Goal: Check status: Check status

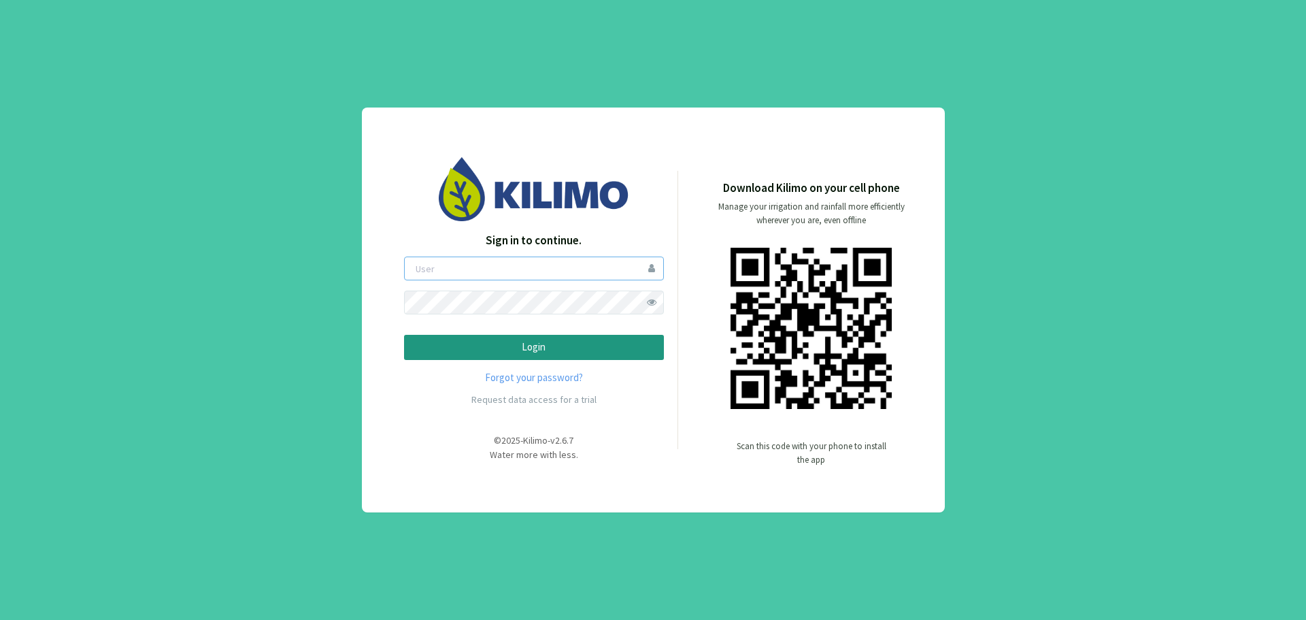
click at [555, 276] on input "email" at bounding box center [534, 268] width 260 height 24
type input "andreshasbun"
click at [544, 343] on p "Login" at bounding box center [534, 347] width 237 height 16
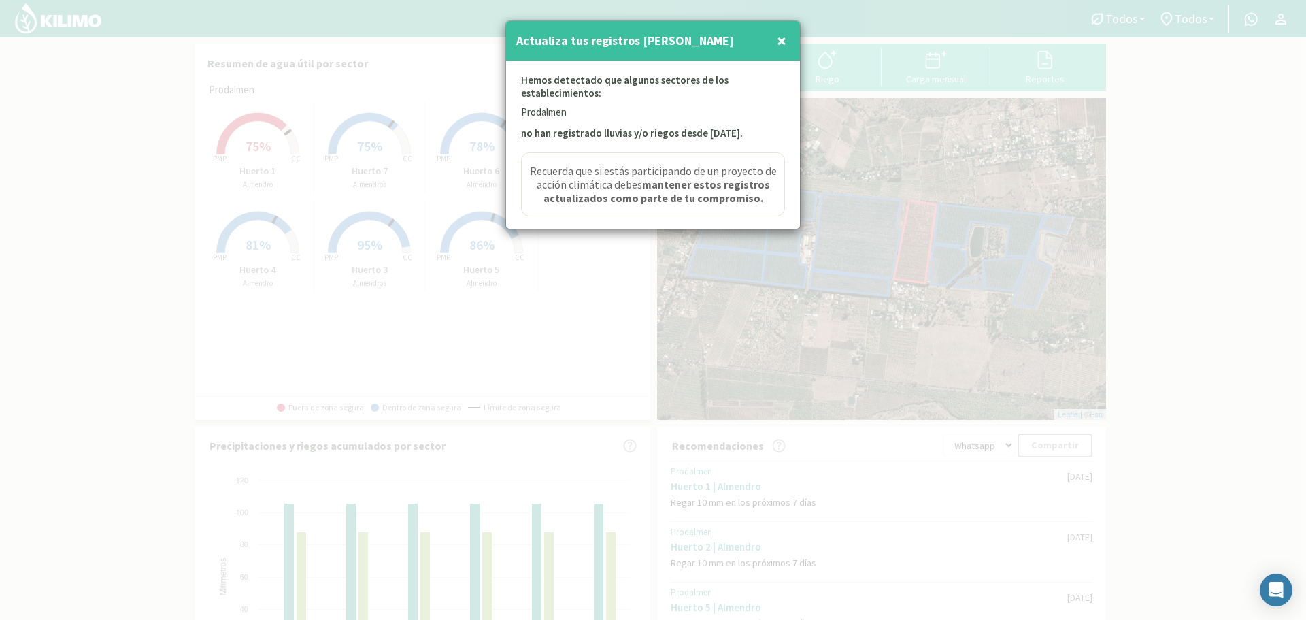
click at [782, 39] on span "×" at bounding box center [782, 40] width 10 height 22
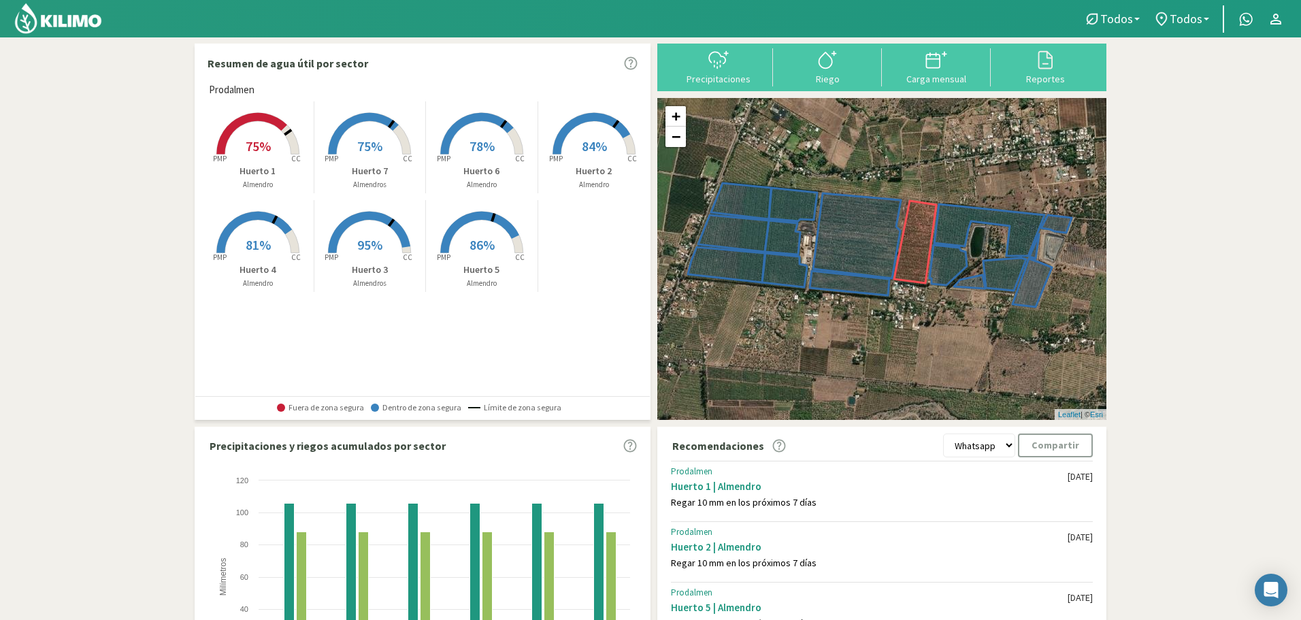
click at [282, 141] on rect at bounding box center [257, 155] width 109 height 109
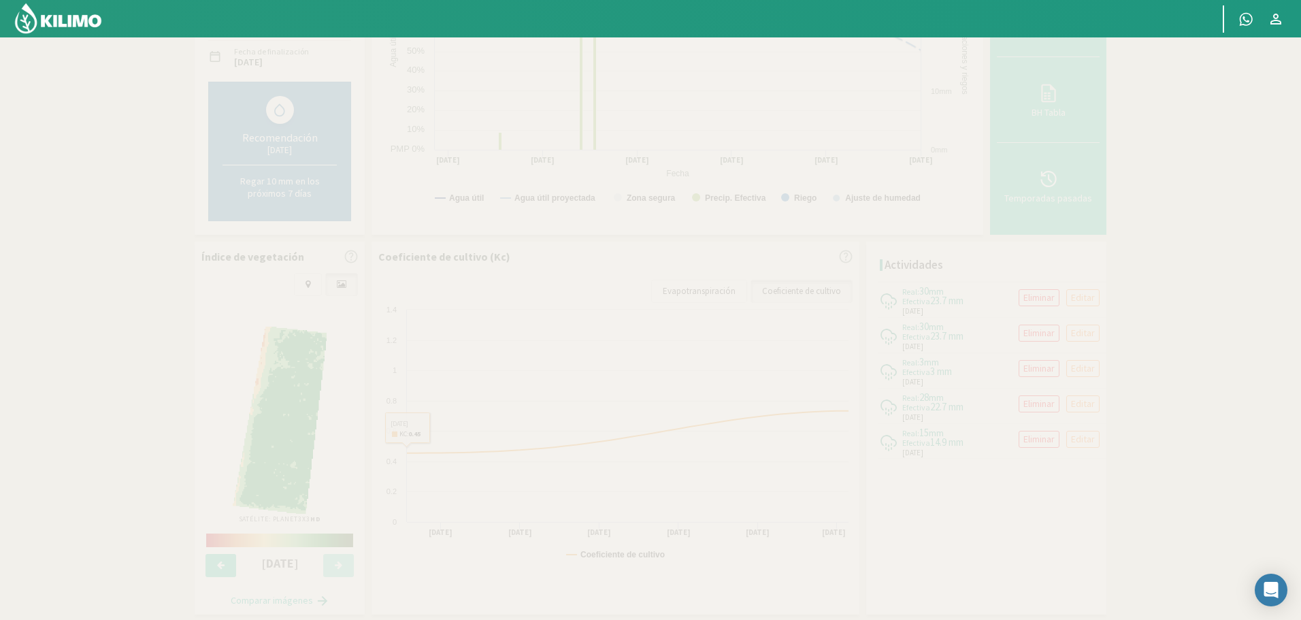
scroll to position [272, 0]
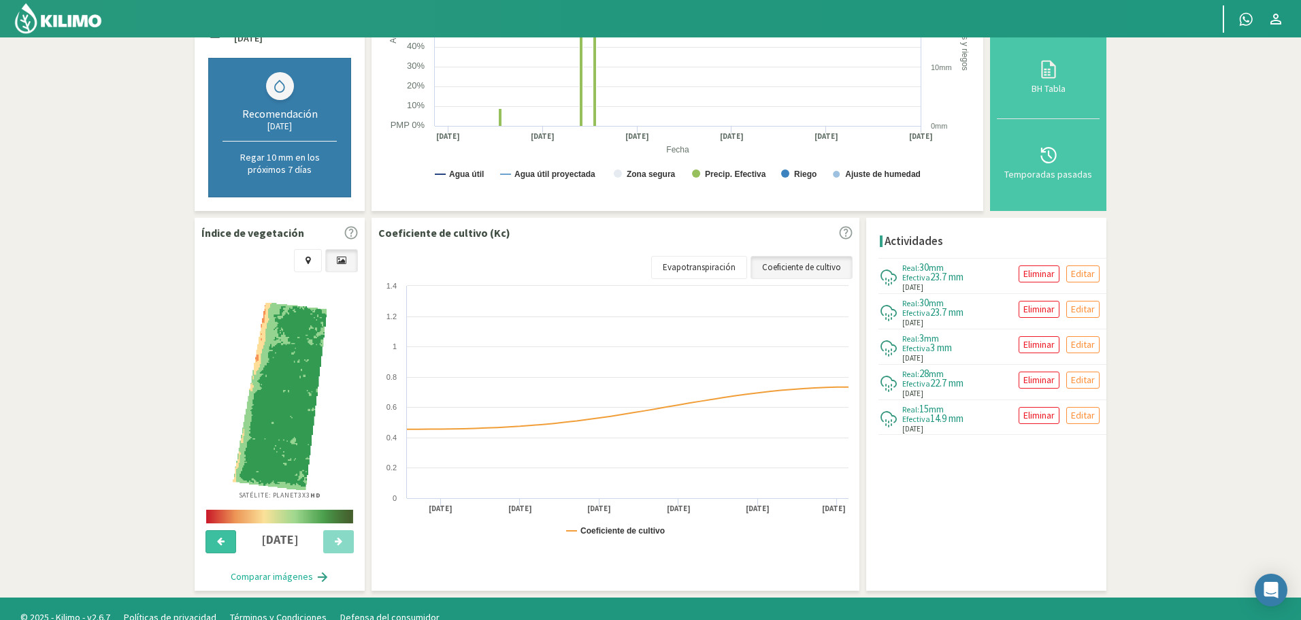
click at [219, 545] on icon at bounding box center [220, 541] width 7 height 9
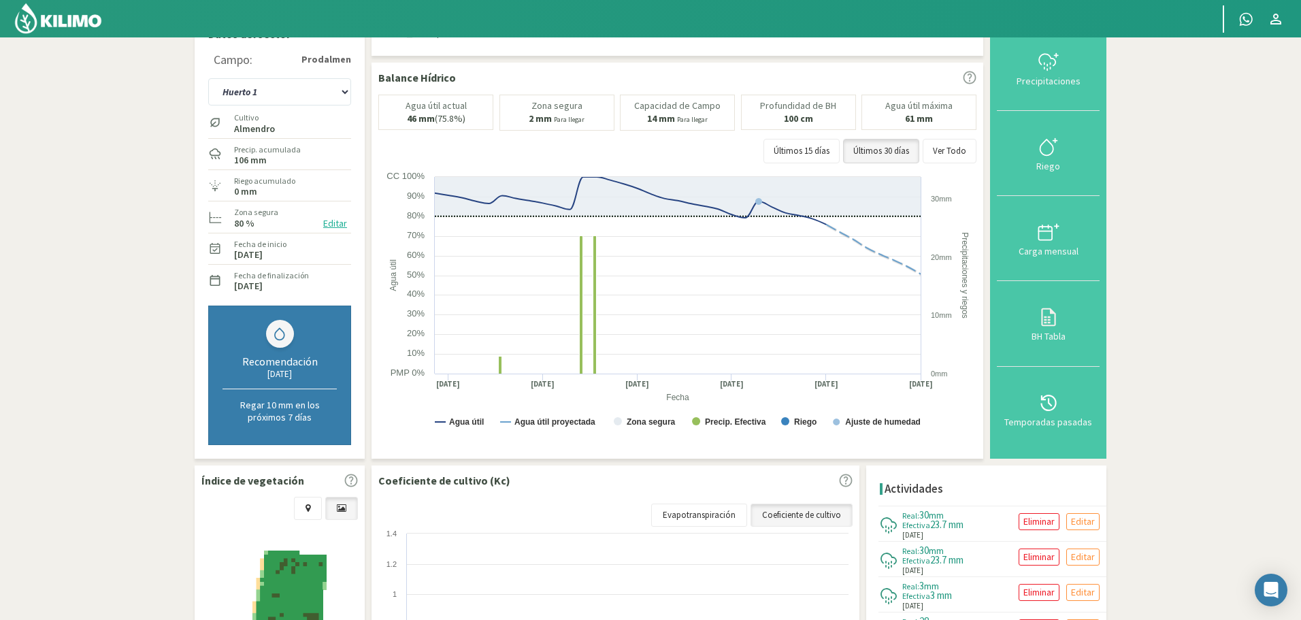
scroll to position [0, 0]
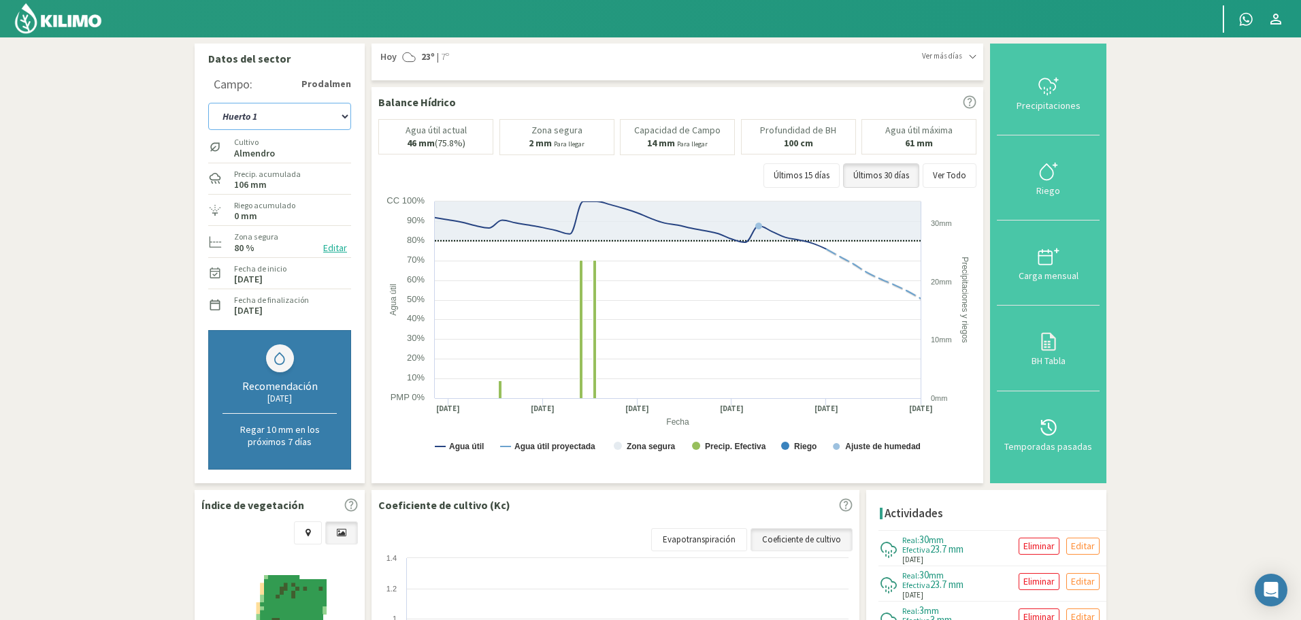
click at [348, 118] on select "Huerto 1 Huerto 2 Huerto 3 Huerto 4 Huerto 5 Huerto 6 Huerto 7" at bounding box center [279, 116] width 143 height 27
click at [208, 103] on select "Huerto 1 Huerto 2 Huerto 3 Huerto 4 Huerto 5 Huerto 6 Huerto 7" at bounding box center [279, 116] width 143 height 27
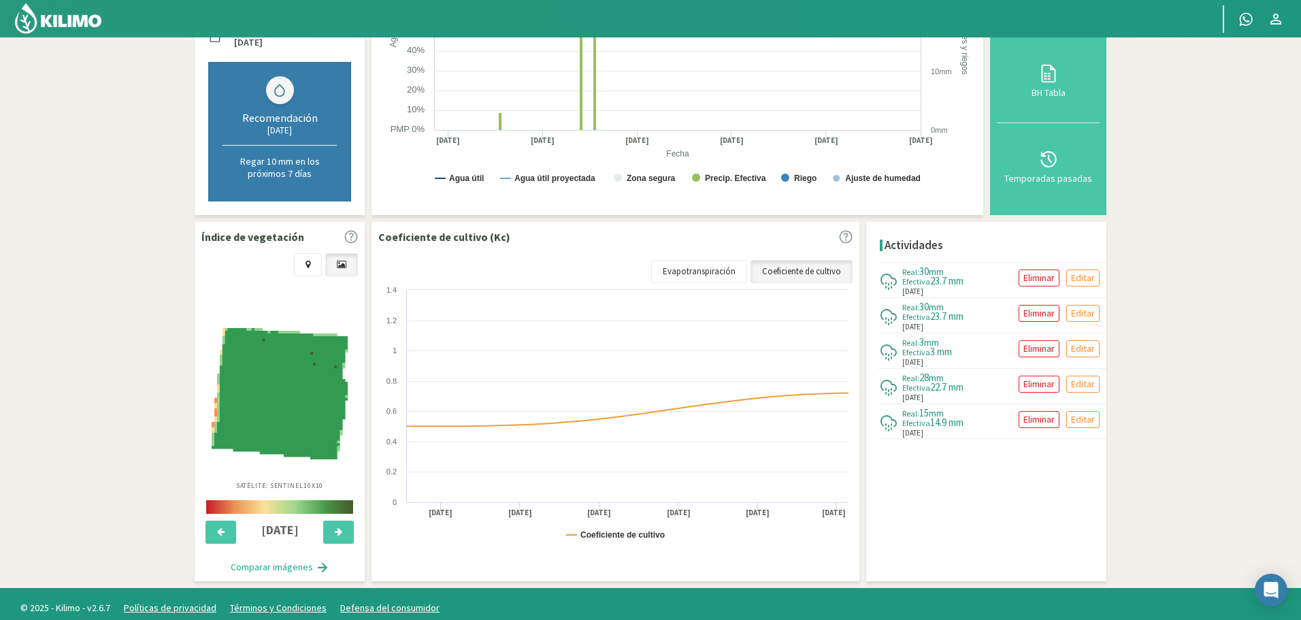
scroll to position [272, 0]
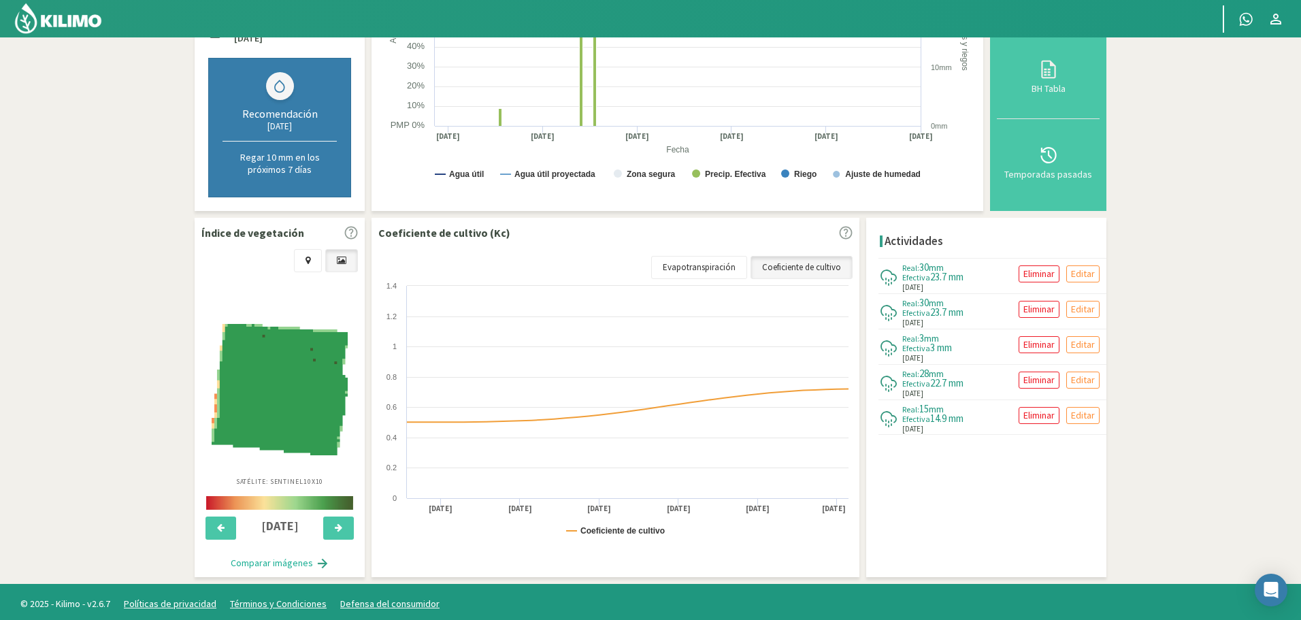
click at [273, 562] on button "Comparar imágenes" at bounding box center [280, 563] width 126 height 27
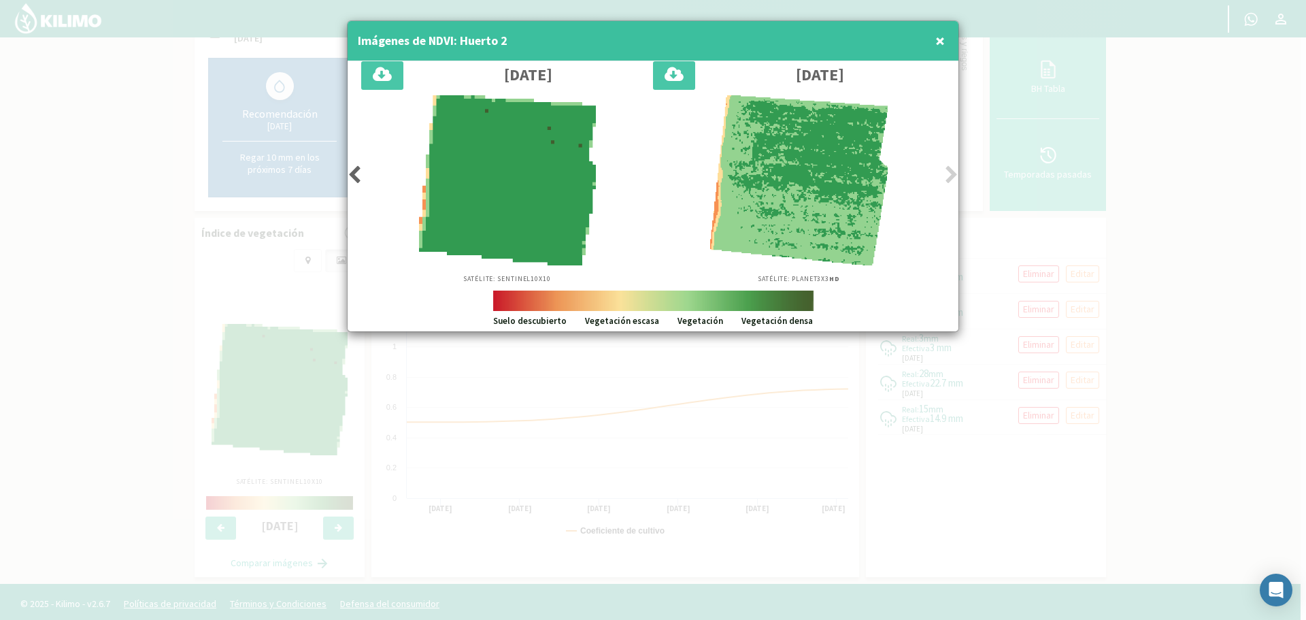
click at [950, 169] on icon at bounding box center [952, 174] width 14 height 19
click at [944, 45] on span "×" at bounding box center [940, 40] width 10 height 22
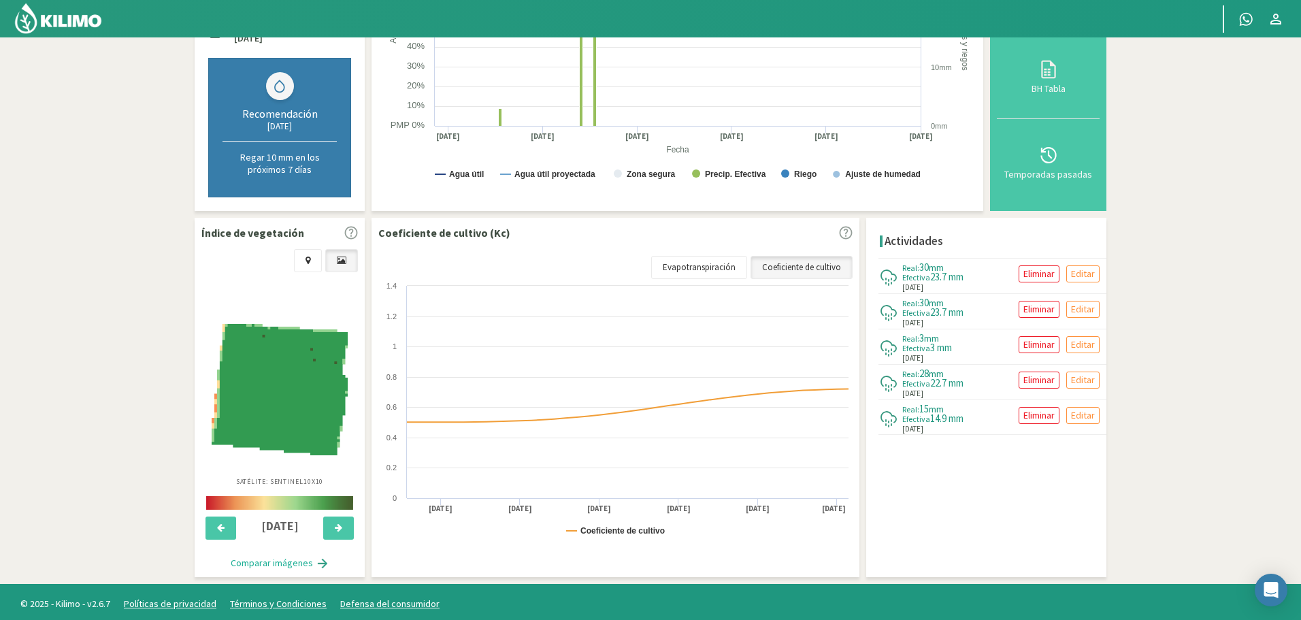
click at [277, 380] on img at bounding box center [280, 389] width 136 height 131
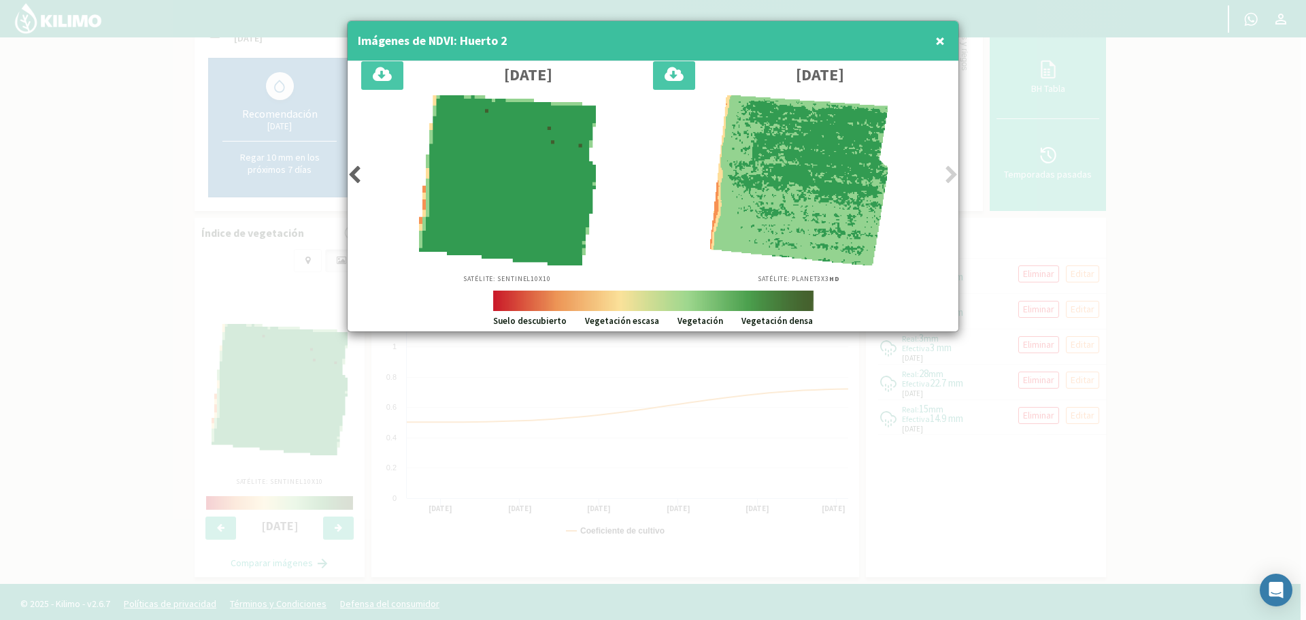
click at [938, 44] on span "×" at bounding box center [940, 40] width 10 height 22
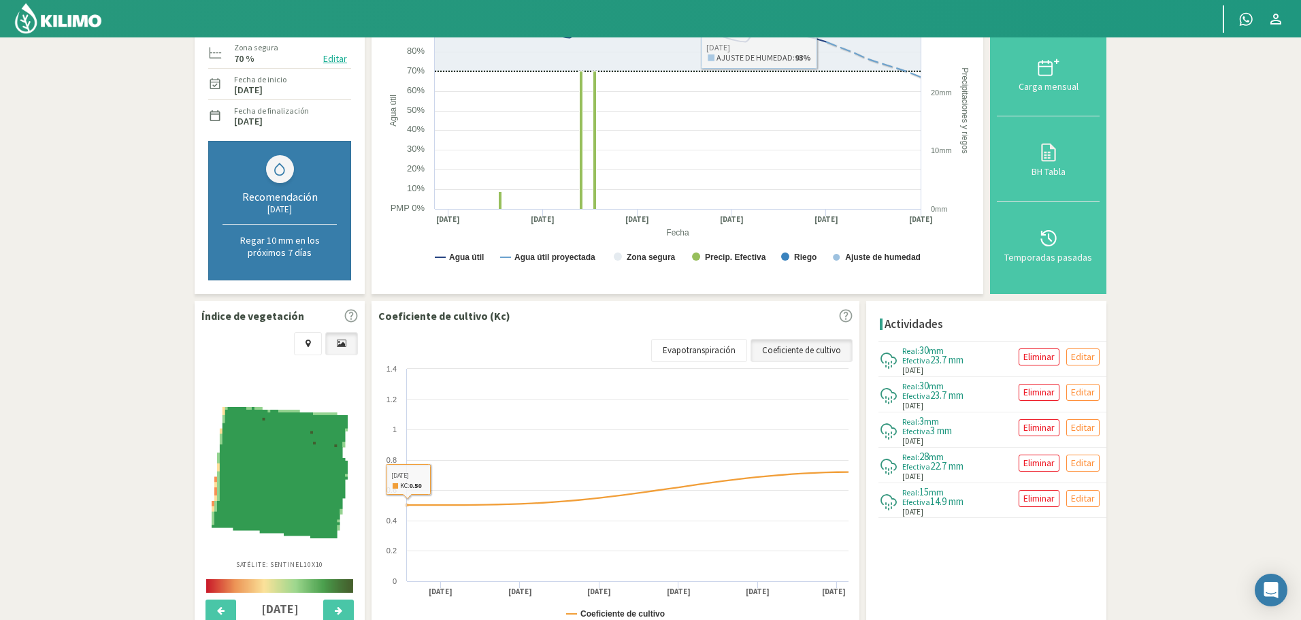
scroll to position [0, 0]
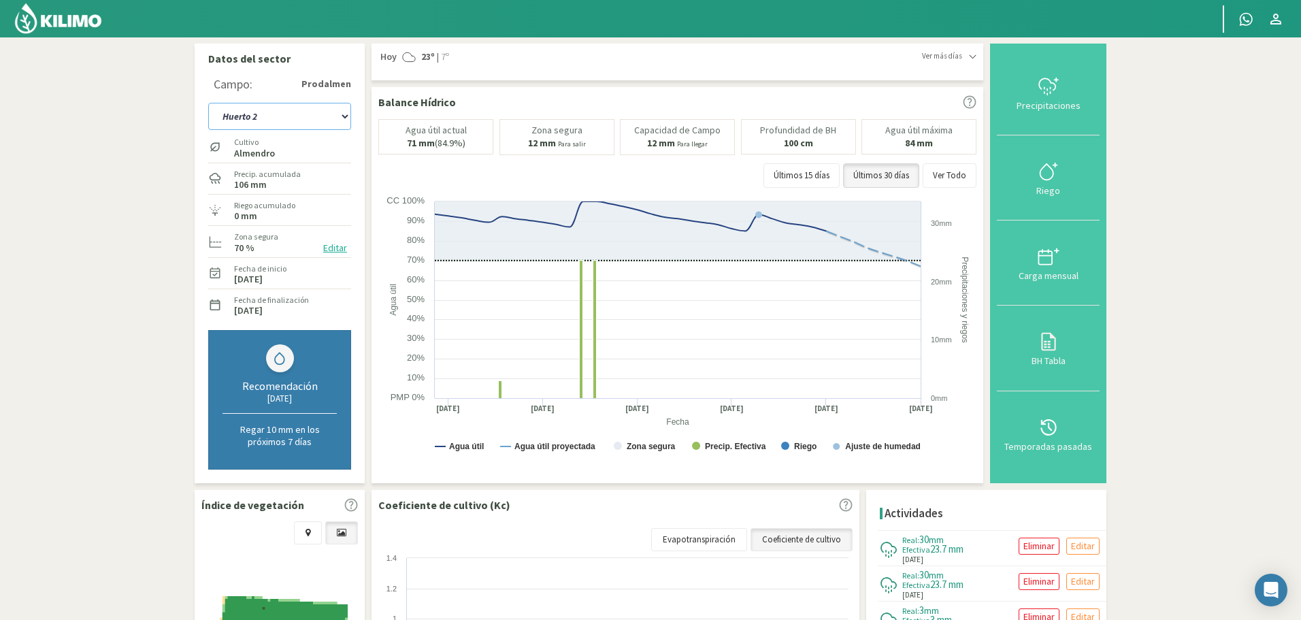
click at [344, 116] on select "Huerto 1 Huerto 2 Huerto 3 Huerto 4 Huerto 5 Huerto 6 Huerto 7" at bounding box center [279, 116] width 143 height 27
click at [208, 103] on select "Huerto 1 Huerto 2 Huerto 3 Huerto 4 Huerto 5 Huerto 6 Huerto 7" at bounding box center [279, 116] width 143 height 27
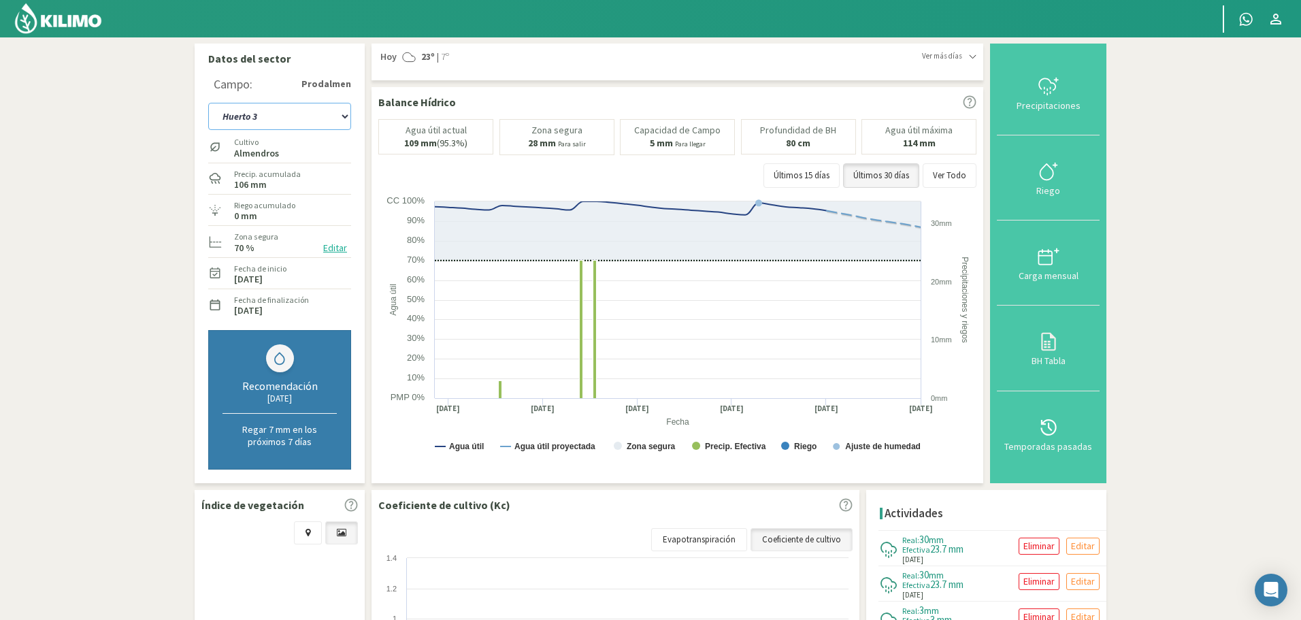
click at [342, 114] on select "Huerto 1 Huerto 2 Huerto 3 Huerto 4 Huerto 5 Huerto 6 Huerto 7" at bounding box center [279, 116] width 143 height 27
click at [208, 103] on select "Huerto 1 Huerto 2 Huerto 3 Huerto 4 Huerto 5 Huerto 6 Huerto 7" at bounding box center [279, 116] width 143 height 27
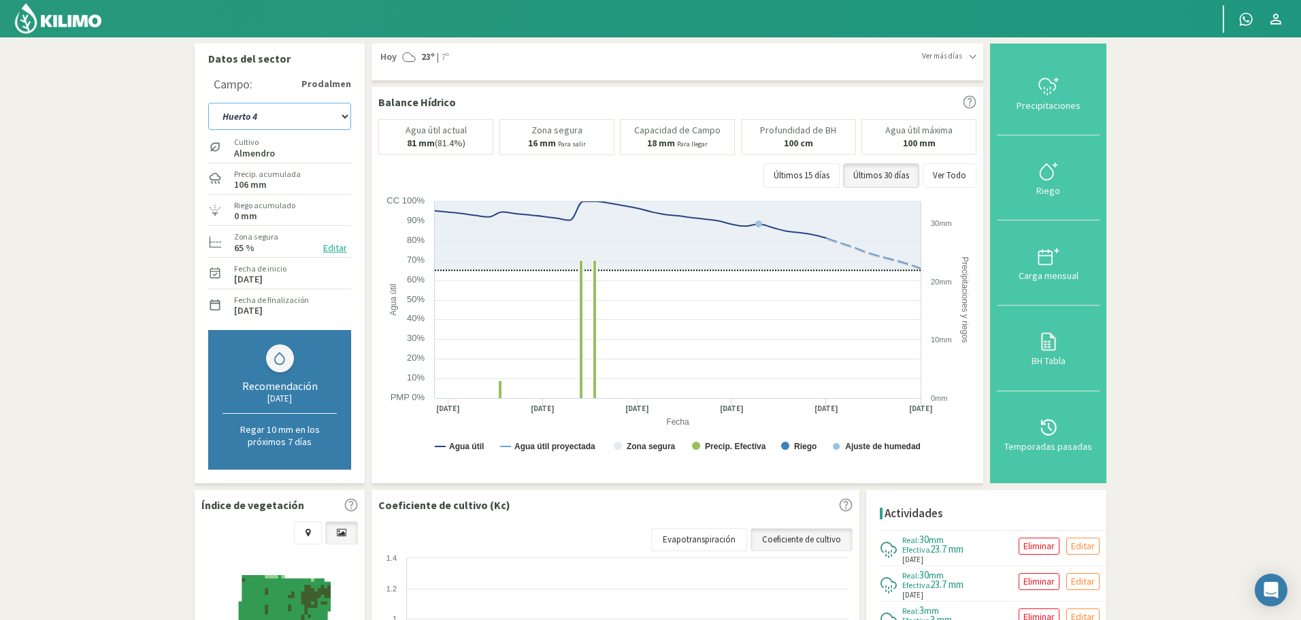
click at [347, 117] on select "Huerto 1 Huerto 2 Huerto 3 Huerto 4 Huerto 5 Huerto 6 Huerto 7" at bounding box center [279, 116] width 143 height 27
click at [208, 103] on select "Huerto 1 Huerto 2 Huerto 3 Huerto 4 Huerto 5 Huerto 6 Huerto 7" at bounding box center [279, 116] width 143 height 27
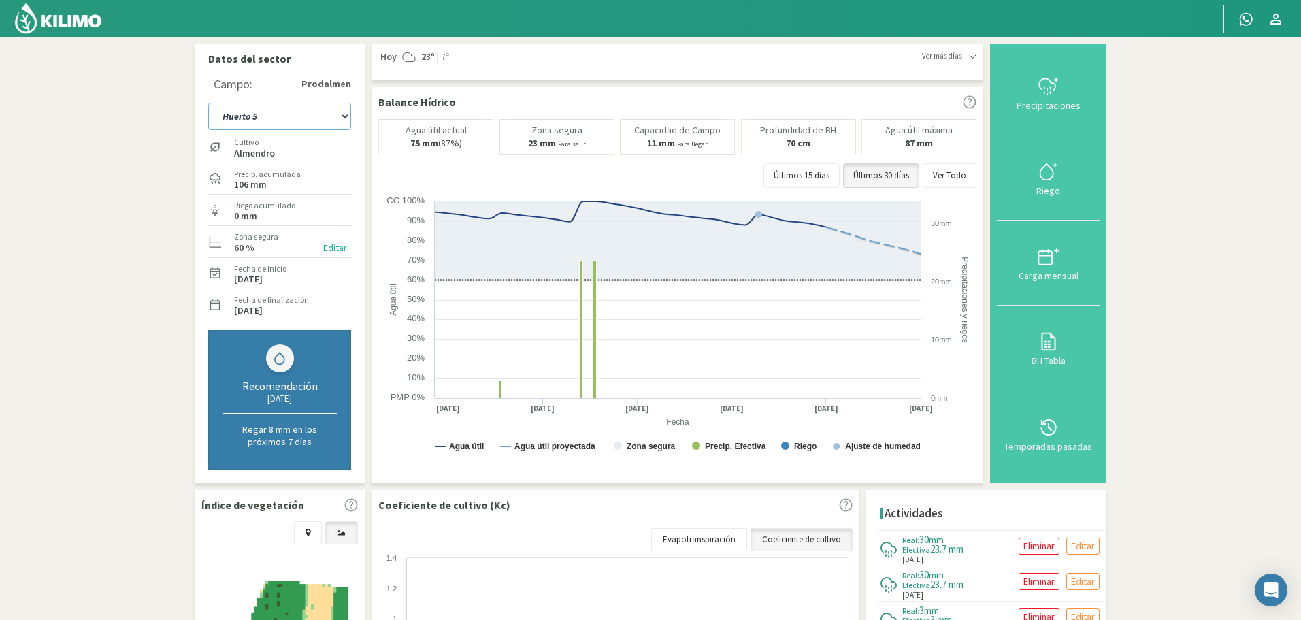
click at [341, 118] on select "Huerto 1 Huerto 2 Huerto 3 Huerto 4 Huerto 5 Huerto 6 Huerto 7" at bounding box center [279, 116] width 143 height 27
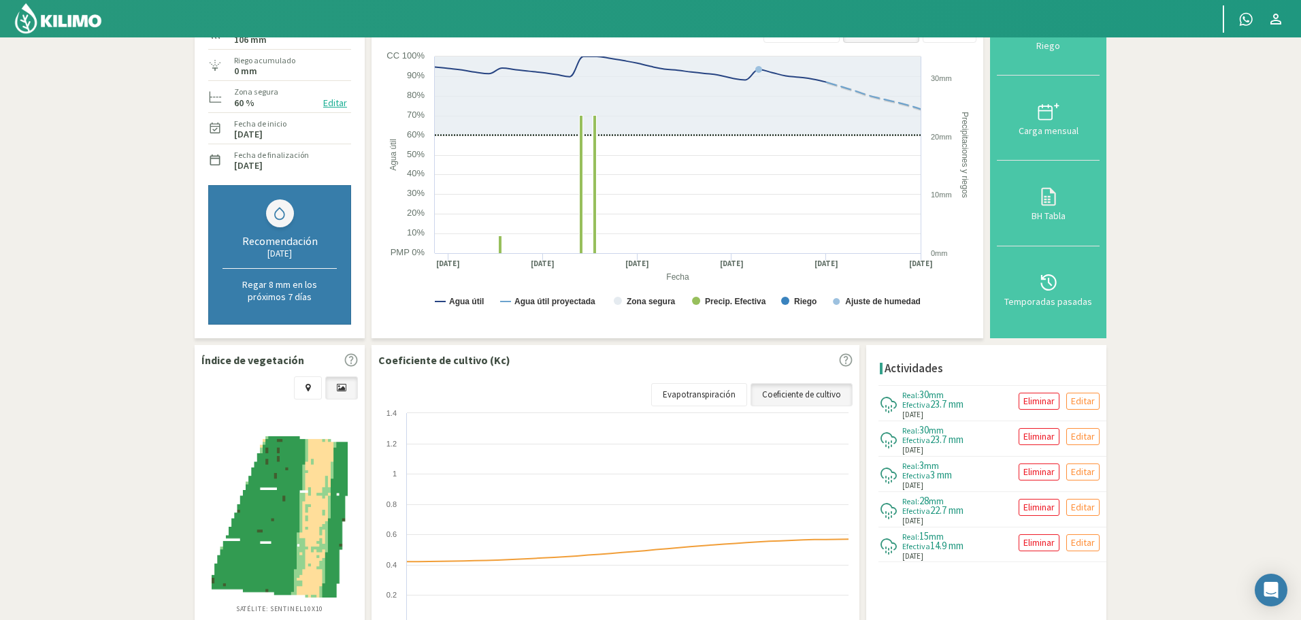
scroll to position [204, 0]
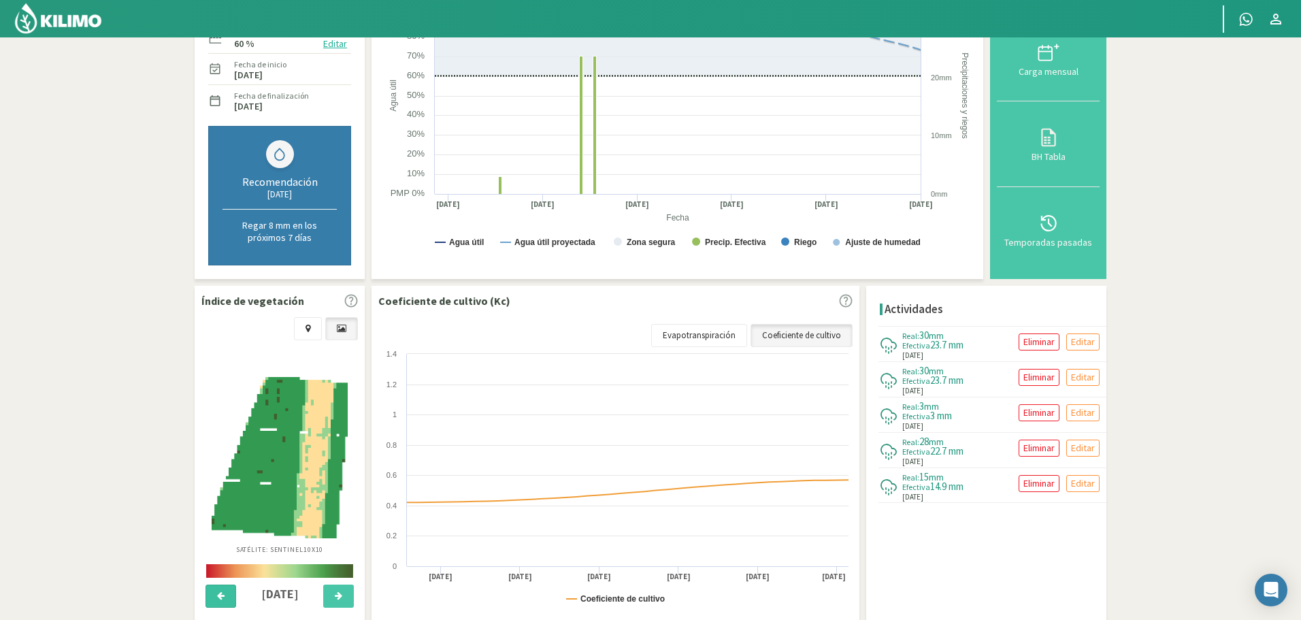
click at [223, 595] on icon at bounding box center [220, 595] width 7 height 9
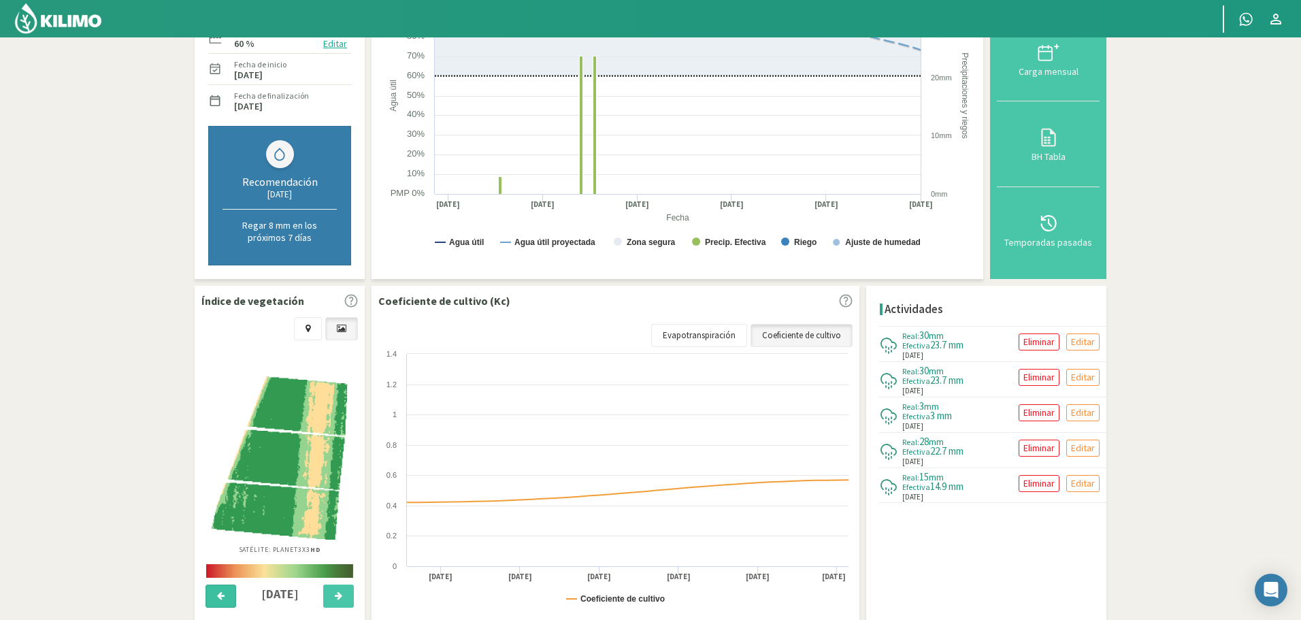
click at [223, 595] on icon at bounding box center [220, 595] width 7 height 9
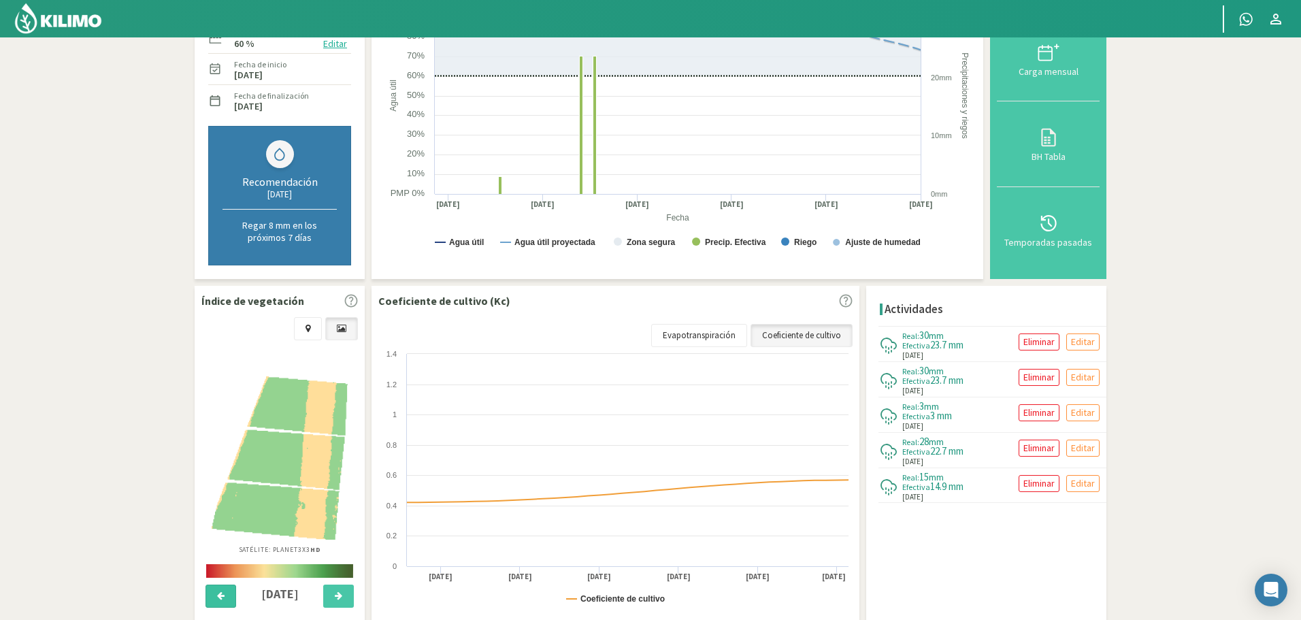
click at [223, 595] on icon at bounding box center [220, 595] width 7 height 9
click at [339, 593] on icon at bounding box center [338, 595] width 7 height 9
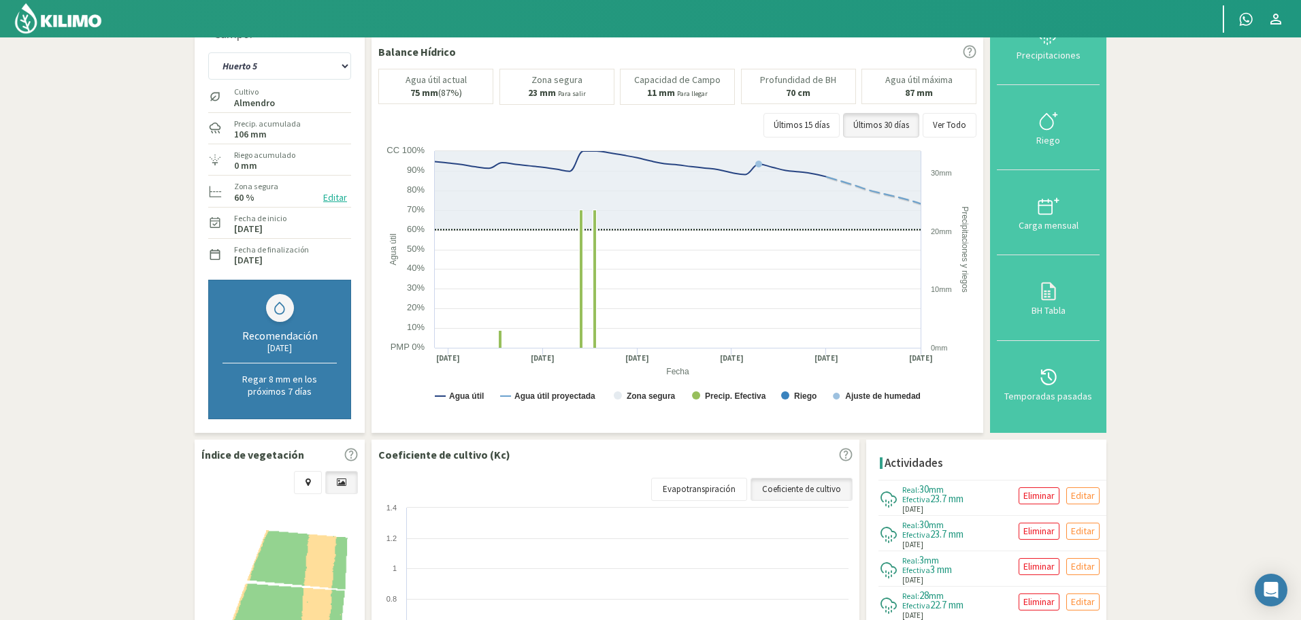
scroll to position [0, 0]
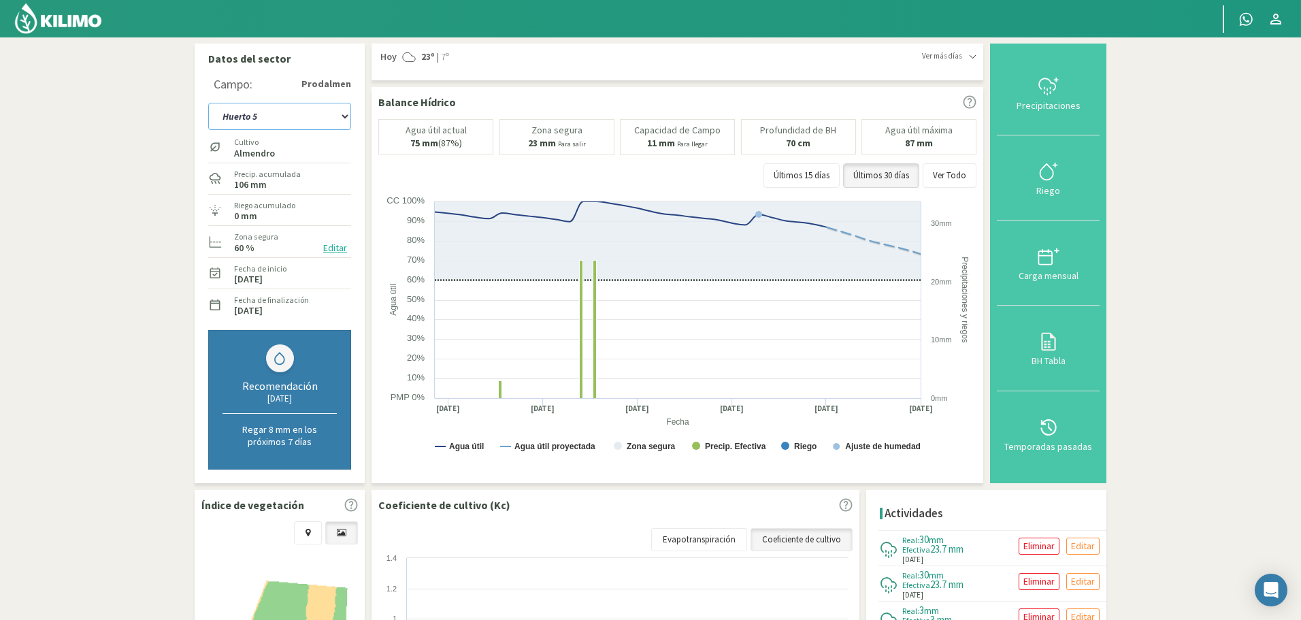
click at [344, 115] on select "Huerto 1 Huerto 2 Huerto 3 Huerto 4 Huerto 5 Huerto 6 Huerto 7" at bounding box center [279, 116] width 143 height 27
click at [208, 103] on select "Huerto 1 Huerto 2 Huerto 3 Huerto 4 Huerto 5 Huerto 6 Huerto 7" at bounding box center [279, 116] width 143 height 27
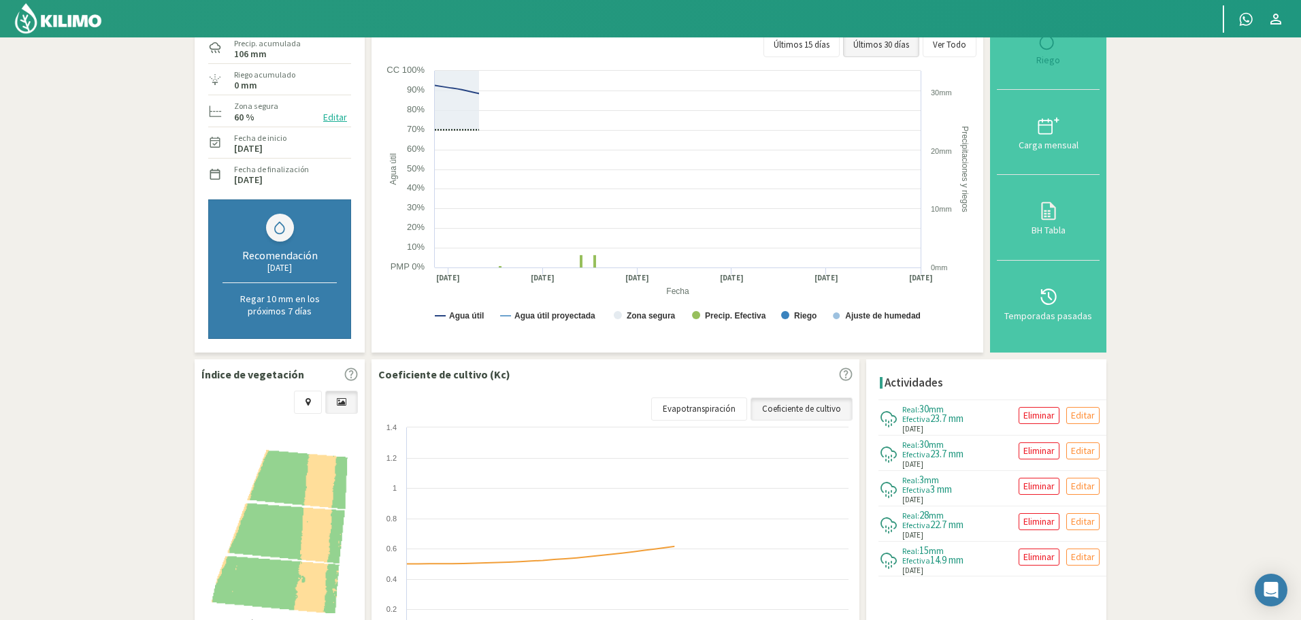
scroll to position [204, 0]
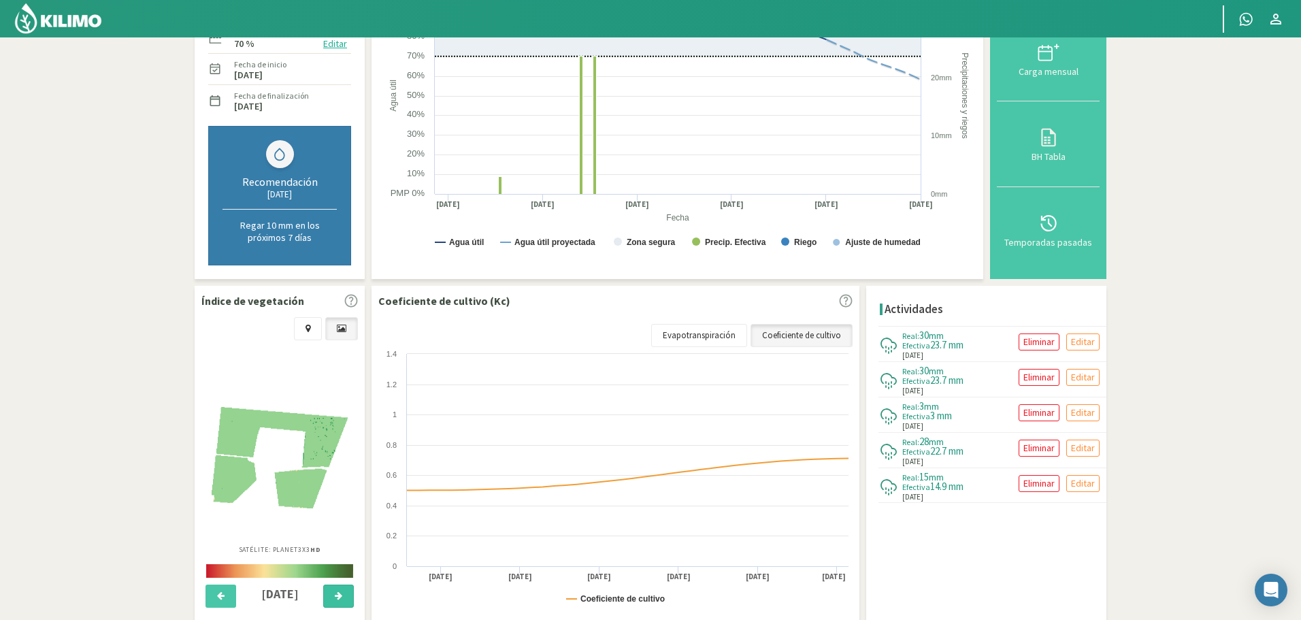
click at [333, 591] on button at bounding box center [338, 595] width 31 height 23
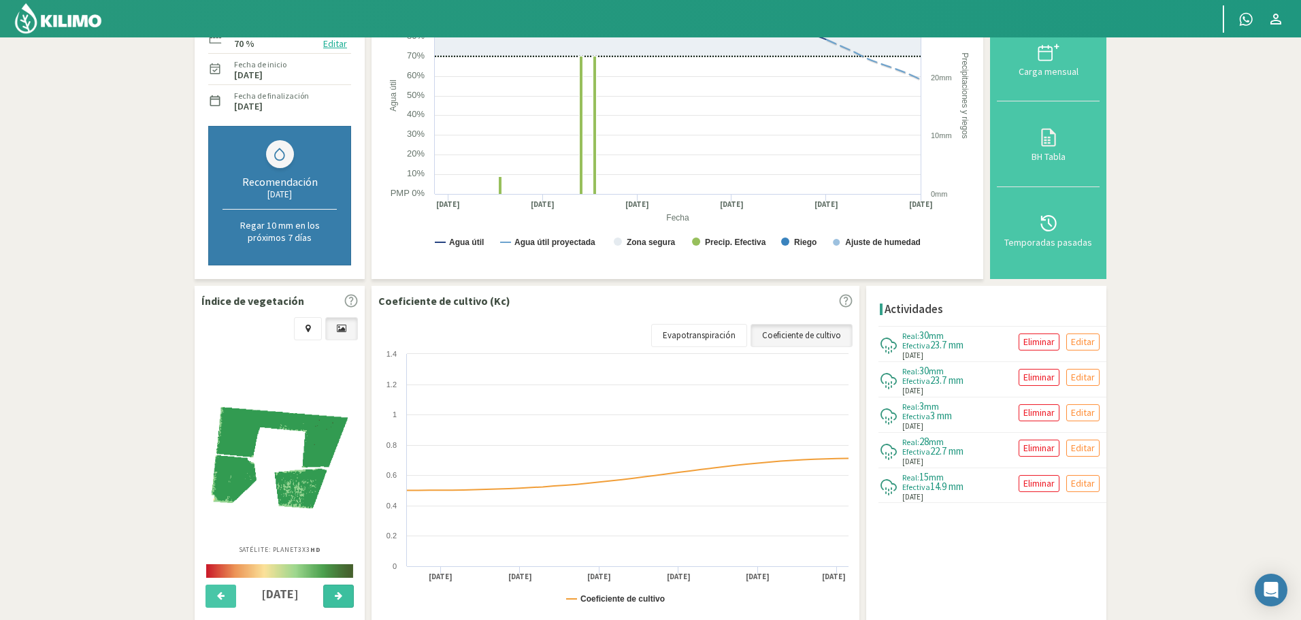
click at [333, 591] on button at bounding box center [338, 595] width 31 height 23
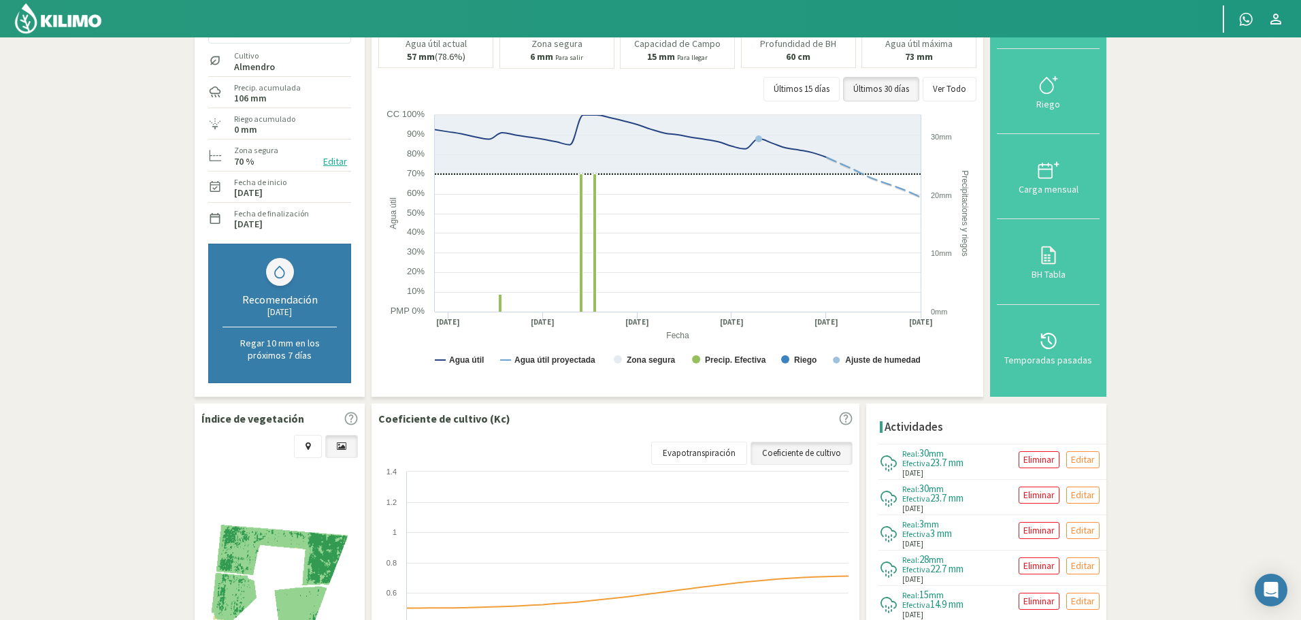
scroll to position [68, 0]
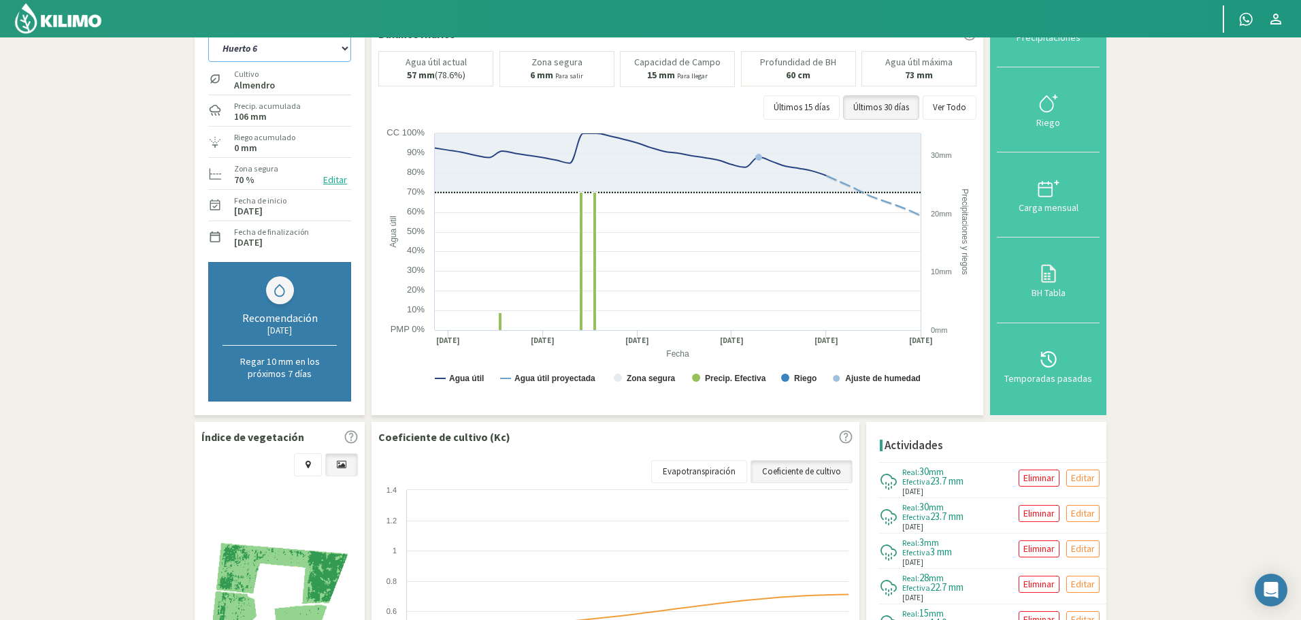
click at [340, 49] on select "Huerto 1 Huerto 2 Huerto 3 Huerto 4 Huerto 5 Huerto 6 Huerto 7" at bounding box center [279, 48] width 143 height 27
click at [208, 35] on select "Huerto 1 Huerto 2 Huerto 3 Huerto 4 Huerto 5 Huerto 6 Huerto 7" at bounding box center [279, 48] width 143 height 27
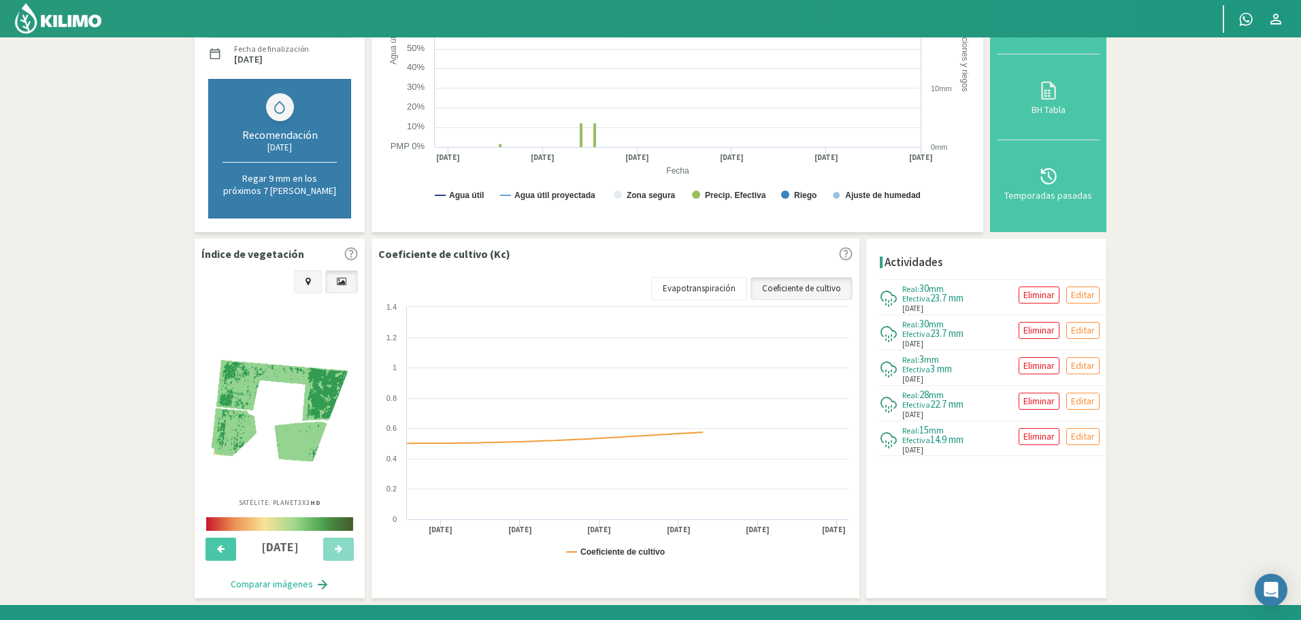
select select "48: Object"
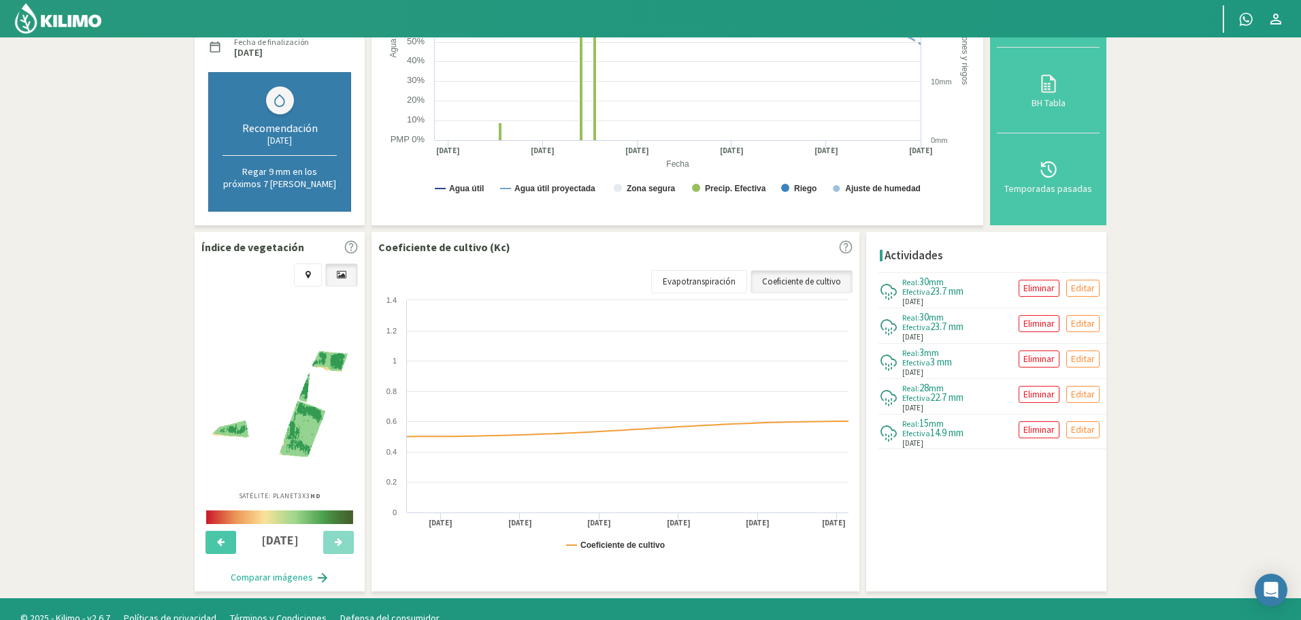
scroll to position [260, 0]
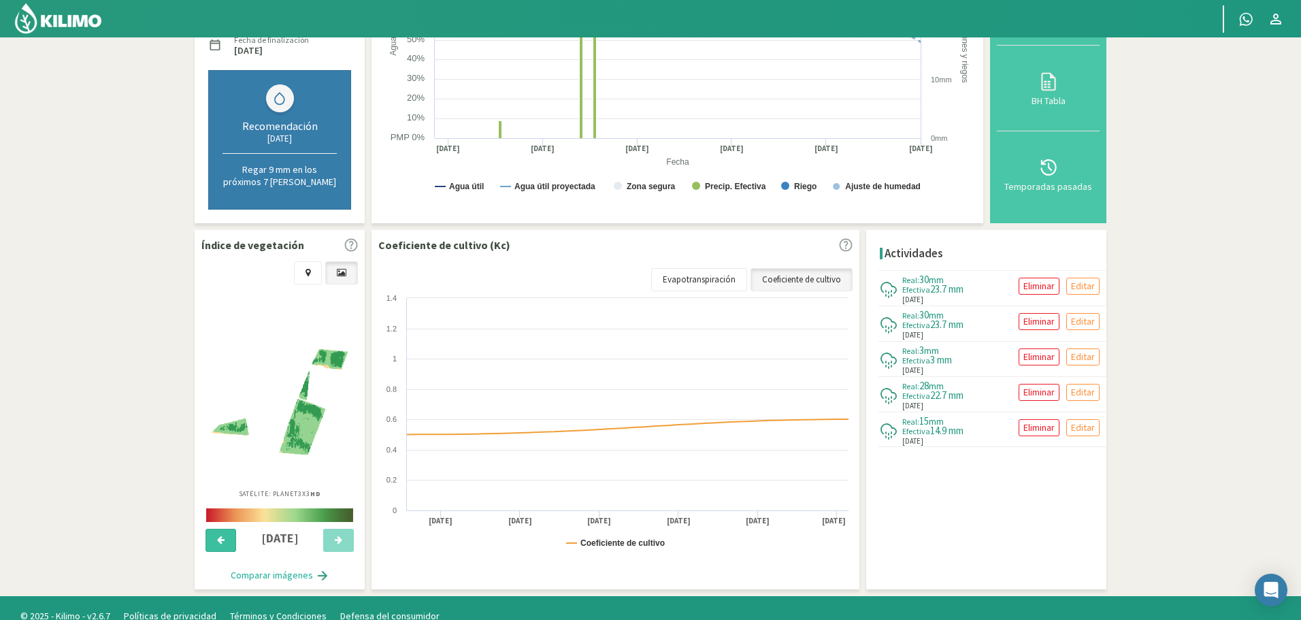
click at [214, 535] on button at bounding box center [220, 540] width 31 height 23
click at [335, 539] on icon at bounding box center [338, 539] width 7 height 9
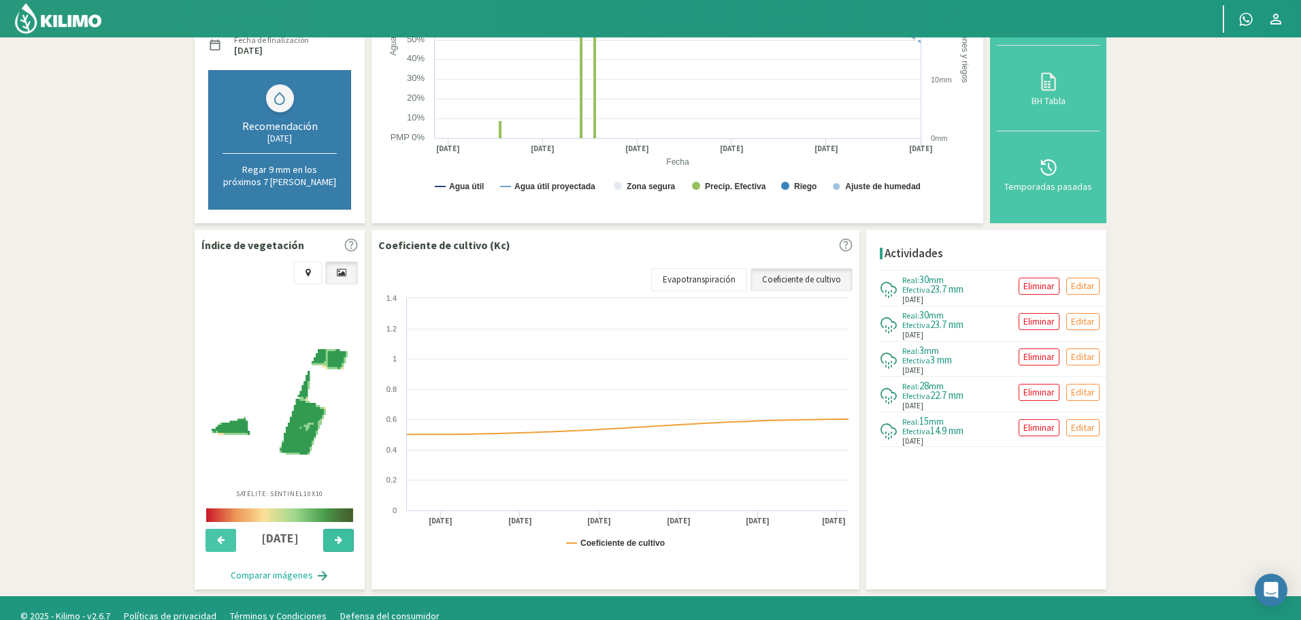
click at [335, 539] on icon at bounding box center [338, 539] width 7 height 9
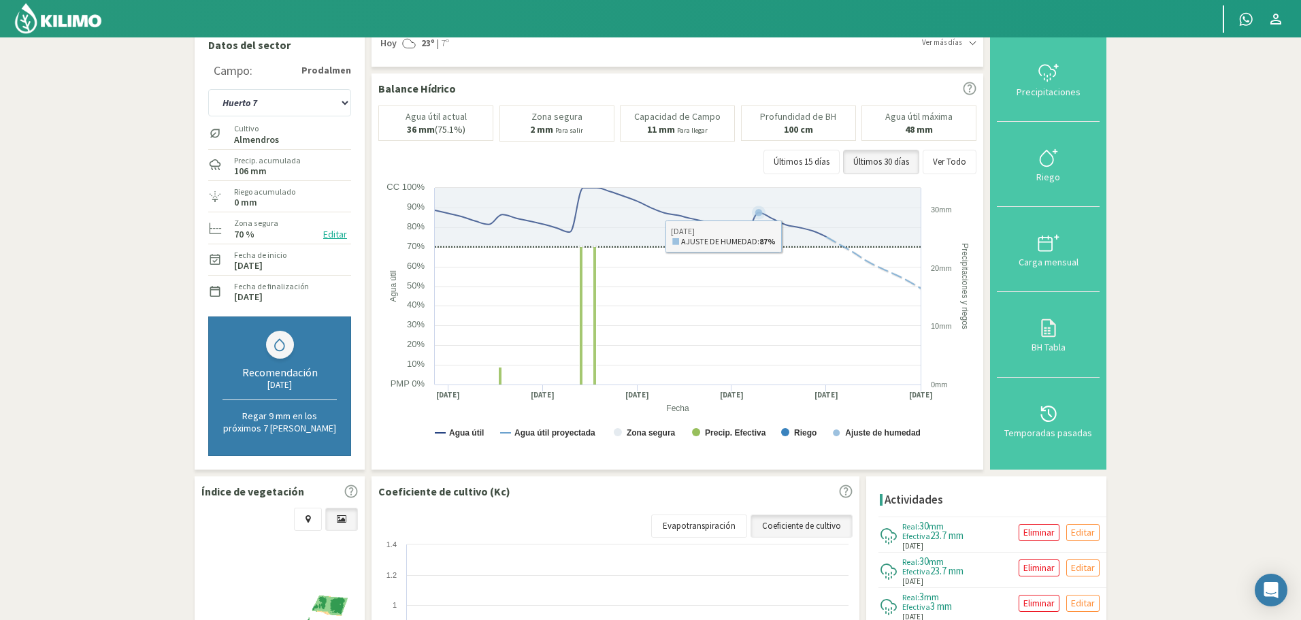
scroll to position [0, 0]
